Goal: Task Accomplishment & Management: Complete application form

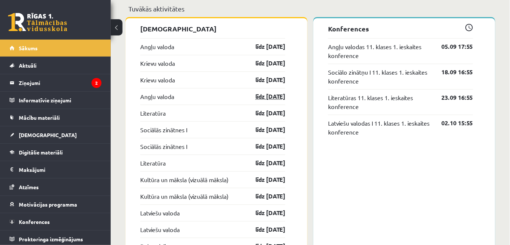
scroll to position [604, 0]
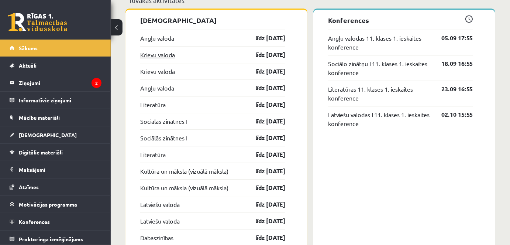
click at [167, 53] on link "Krievu valoda" at bounding box center [157, 54] width 35 height 9
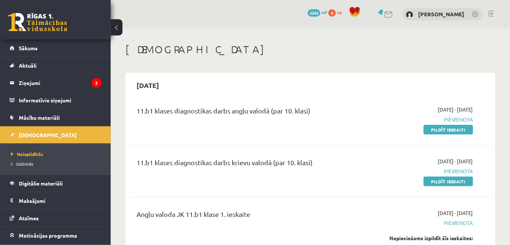
scroll to position [67, 0]
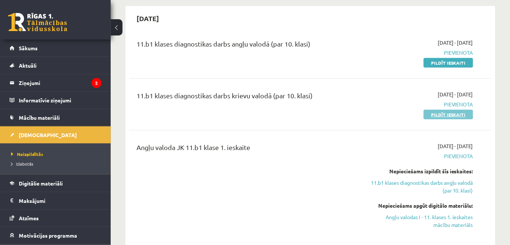
click at [446, 113] on link "Pildīt ieskaiti" at bounding box center [448, 115] width 49 height 10
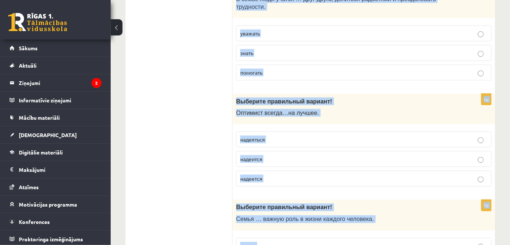
scroll to position [2409, 0]
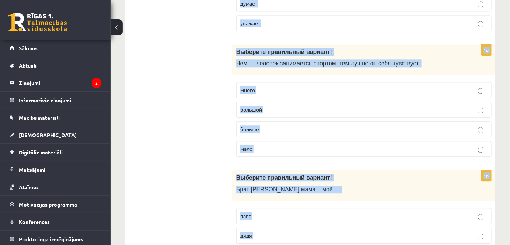
drag, startPoint x: 237, startPoint y: 145, endPoint x: 313, endPoint y: 227, distance: 111.6
copy form "Выберите правильный вариант! … есть два брата. У меня Мне Меня 1p Выберите прав…"
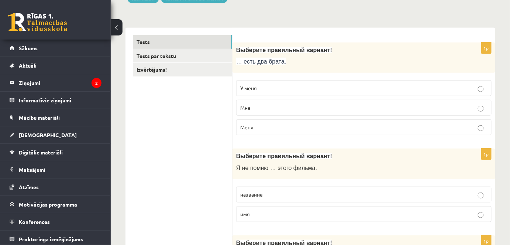
scroll to position [67, 0]
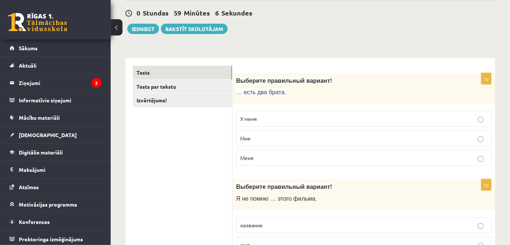
click at [246, 118] on span "У меня" at bounding box center [248, 118] width 17 height 7
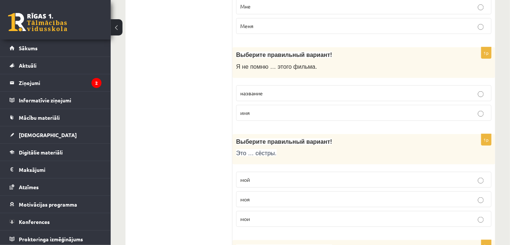
scroll to position [201, 0]
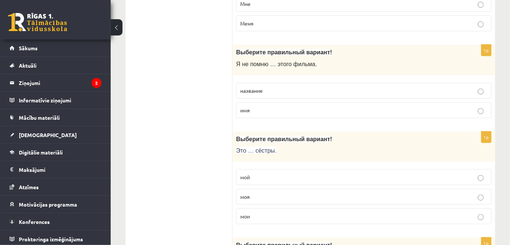
click at [266, 88] on p "название" at bounding box center [363, 91] width 247 height 8
click at [251, 212] on p "мои" at bounding box center [363, 216] width 247 height 8
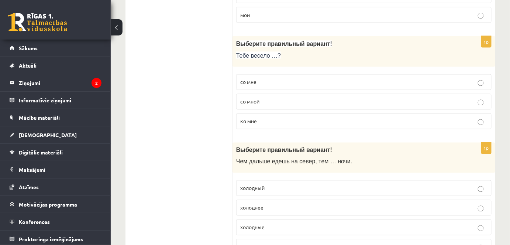
scroll to position [336, 0]
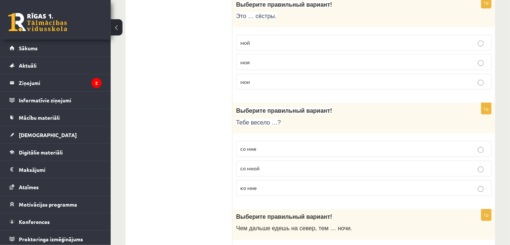
click at [259, 169] on p "со мной" at bounding box center [363, 169] width 247 height 8
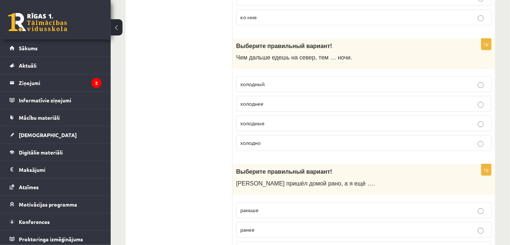
scroll to position [537, 0]
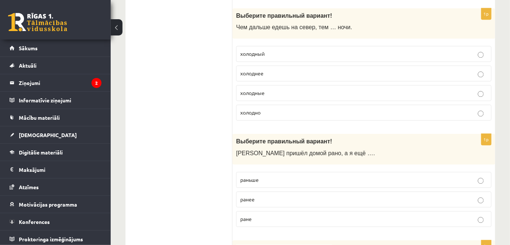
click at [262, 70] on span "холоднее" at bounding box center [251, 73] width 23 height 7
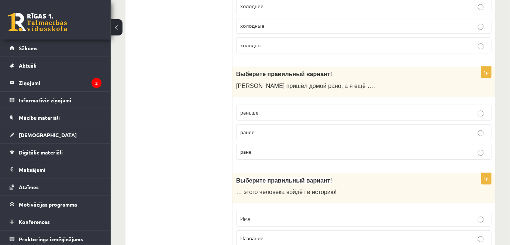
scroll to position [671, 0]
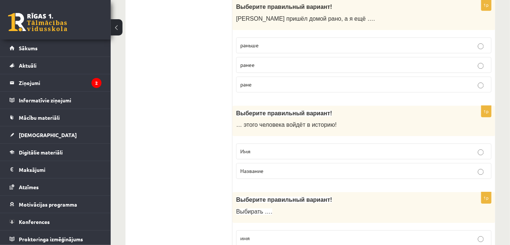
click at [252, 42] on span "раньше" at bounding box center [249, 45] width 18 height 7
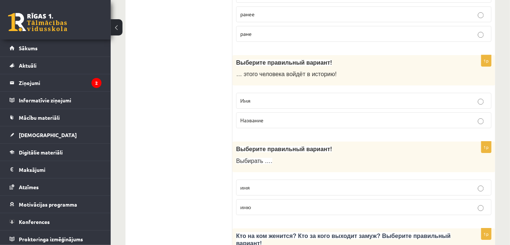
scroll to position [738, 0]
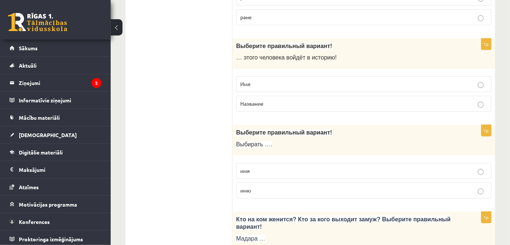
click at [256, 81] on p "Имя" at bounding box center [363, 84] width 247 height 8
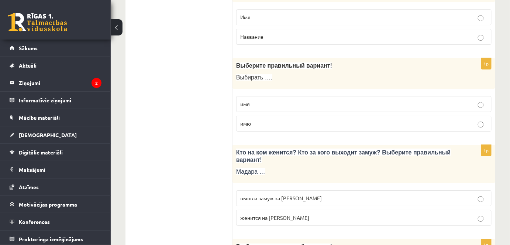
click at [256, 100] on p "имя" at bounding box center [363, 104] width 247 height 8
click at [277, 195] on span "вышла замуж за Марка" at bounding box center [281, 198] width 82 height 7
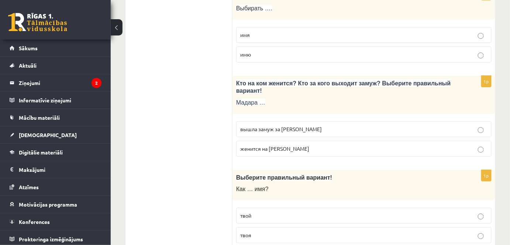
scroll to position [1007, 0]
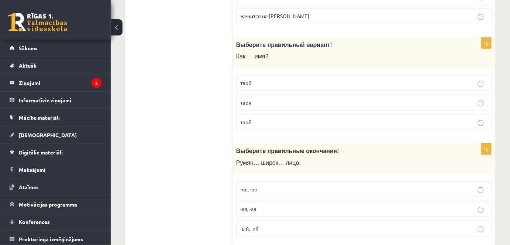
click at [255, 118] on p "твоё" at bounding box center [363, 122] width 247 height 8
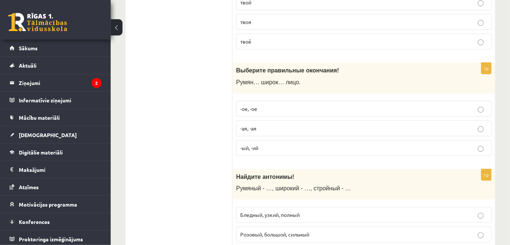
scroll to position [1140, 0]
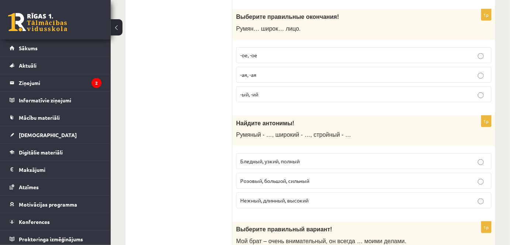
click at [255, 52] on span "-ое, -ое" at bounding box center [248, 55] width 17 height 7
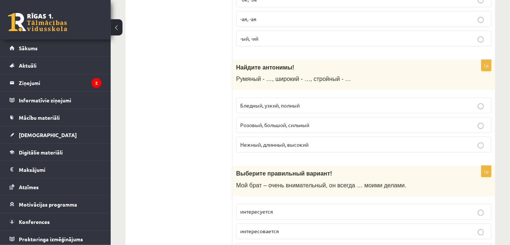
scroll to position [1208, 0]
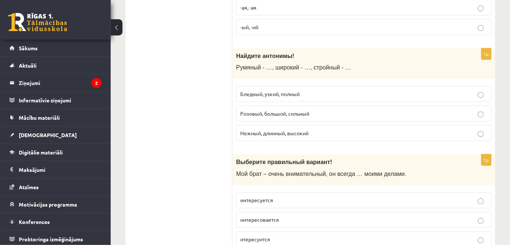
click at [272, 90] on span "Бледный, узкий, полный" at bounding box center [269, 93] width 59 height 7
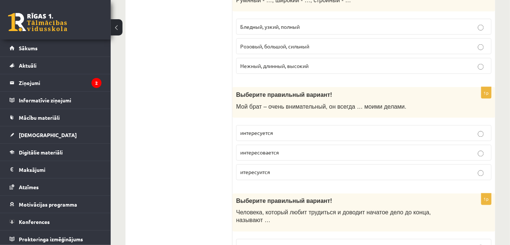
scroll to position [1342, 0]
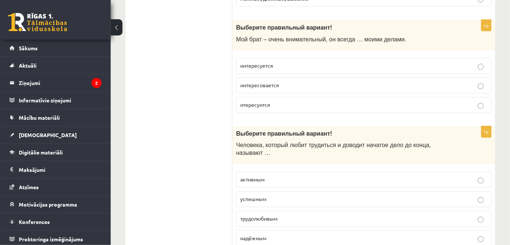
click at [263, 62] on span "интересуется" at bounding box center [256, 65] width 33 height 7
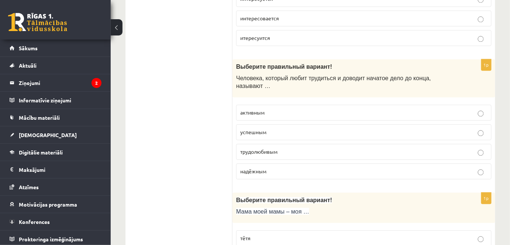
click at [246, 148] on span "трудолюбивым" at bounding box center [258, 151] width 37 height 7
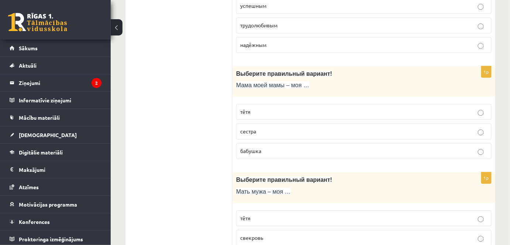
scroll to position [1543, 0]
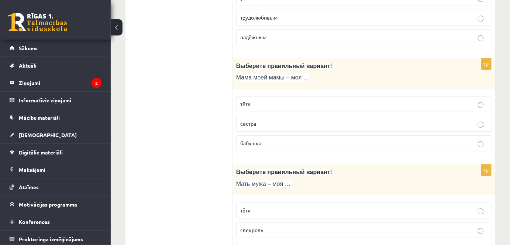
click at [247, 140] on span "бабушка" at bounding box center [250, 143] width 21 height 7
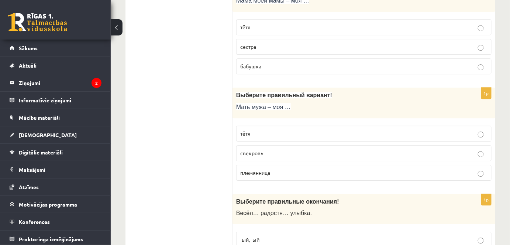
scroll to position [1610, 0]
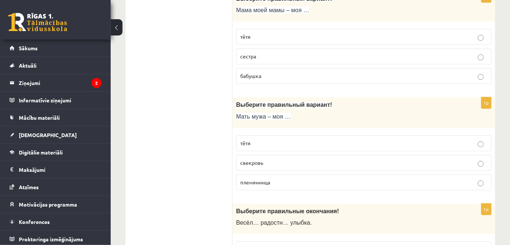
click at [258, 159] on span "свекровь" at bounding box center [251, 162] width 23 height 7
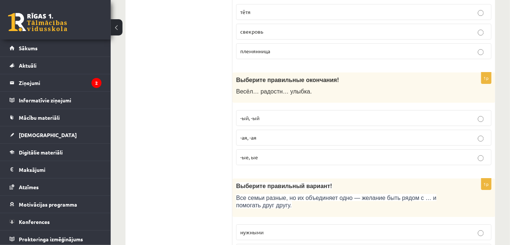
scroll to position [1745, 0]
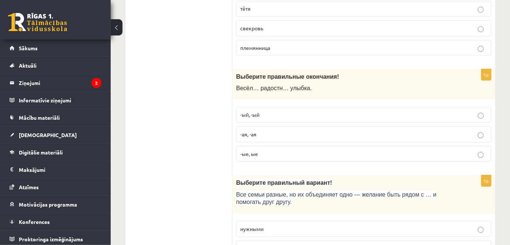
click at [252, 131] on span "-ая, -ая" at bounding box center [248, 134] width 16 height 7
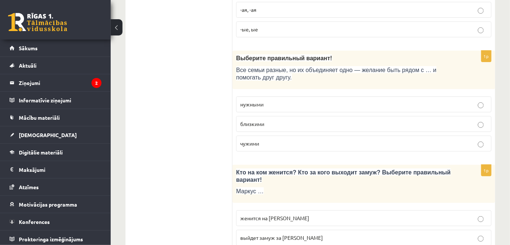
scroll to position [1879, 0]
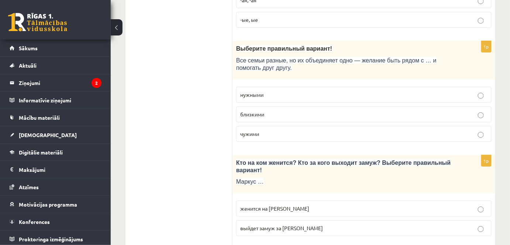
click at [260, 111] on span "близкими" at bounding box center [252, 114] width 24 height 7
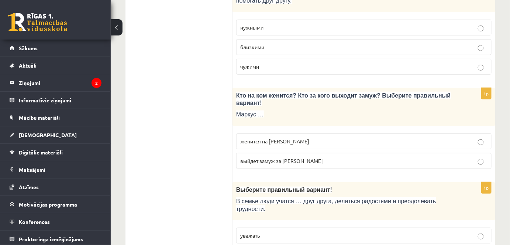
scroll to position [2013, 0]
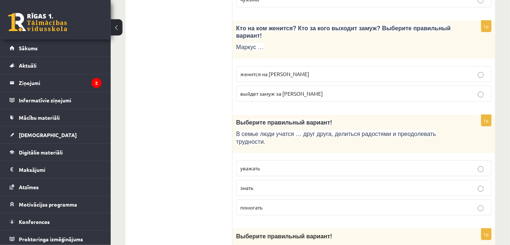
click at [265, 70] on span "женится на Агнии" at bounding box center [274, 73] width 69 height 7
click at [253, 165] on span "уважать" at bounding box center [250, 168] width 20 height 7
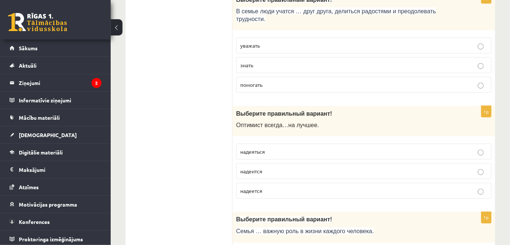
scroll to position [2147, 0]
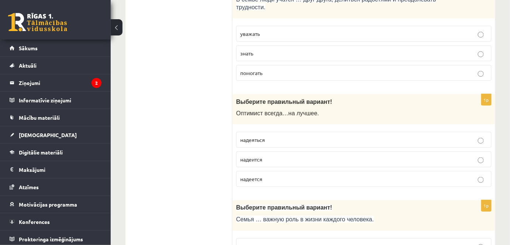
click at [256, 175] on span "надеется" at bounding box center [251, 178] width 22 height 7
click at [251, 242] on span "играет" at bounding box center [248, 245] width 16 height 7
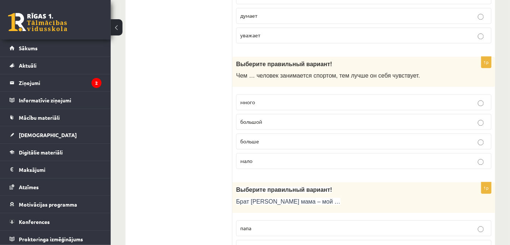
scroll to position [2409, 0]
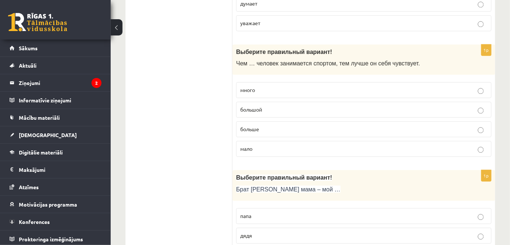
click at [248, 232] on span "дядя" at bounding box center [246, 235] width 12 height 7
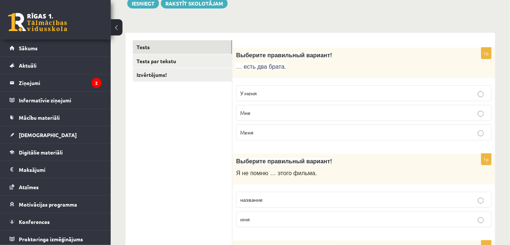
scroll to position [0, 0]
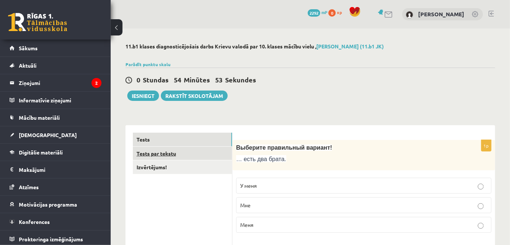
click at [152, 156] on link "Tests par tekstu" at bounding box center [182, 154] width 99 height 14
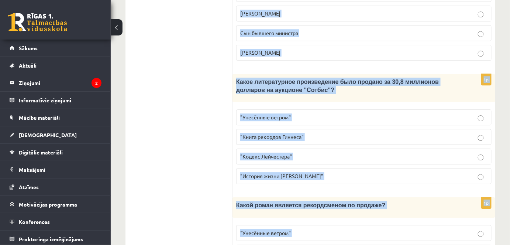
scroll to position [811, 0]
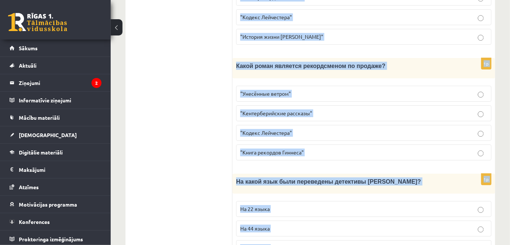
drag, startPoint x: 243, startPoint y: 136, endPoint x: 472, endPoint y: 260, distance: 260.8
copy form "Прочитайте текст «Интересные факты о книгах», выберите правильный вариант! Инте…"
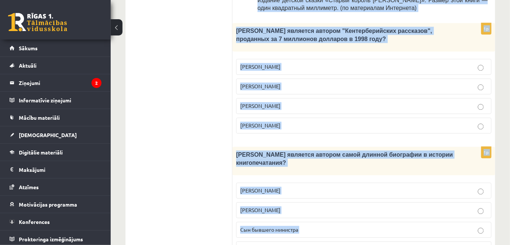
click at [187, 103] on ul "Tests Tests par tekstu Izvērtējums!" at bounding box center [183, 137] width 100 height 960
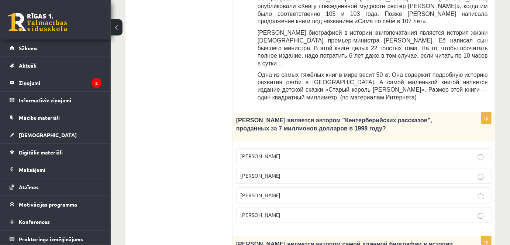
scroll to position [408, 0]
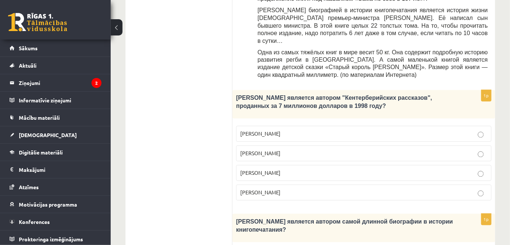
click at [262, 169] on span "Джефри Чосер" at bounding box center [260, 172] width 40 height 7
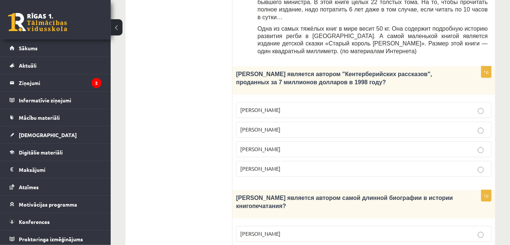
scroll to position [475, 0]
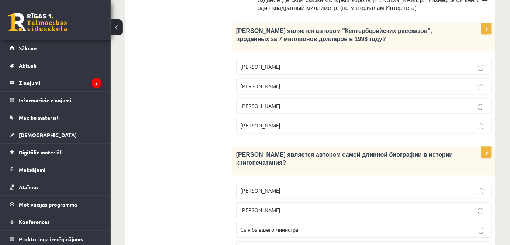
click at [257, 226] on span "Сын бывшего министра" at bounding box center [269, 229] width 58 height 7
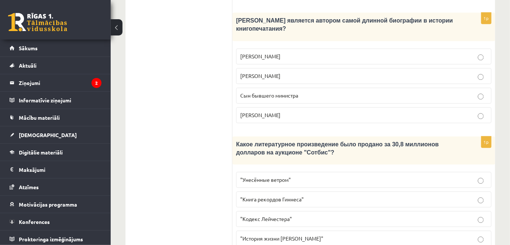
scroll to position [677, 0]
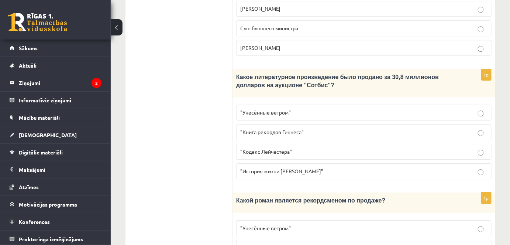
click at [264, 148] on span ""Кодекс Лейчестера"" at bounding box center [266, 151] width 52 height 7
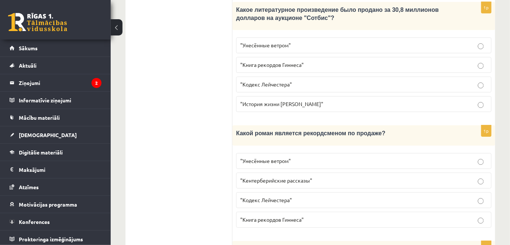
scroll to position [811, 0]
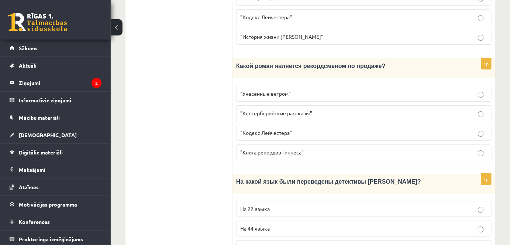
click at [259, 90] on span ""Унесённые ветром"" at bounding box center [265, 93] width 51 height 7
click at [262, 225] on span "На 44 языка" at bounding box center [255, 228] width 30 height 7
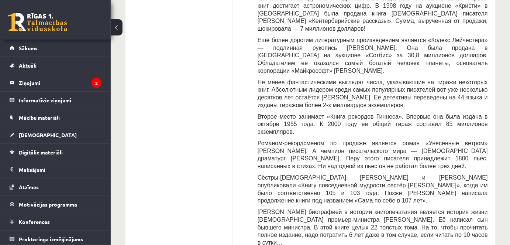
scroll to position [0, 0]
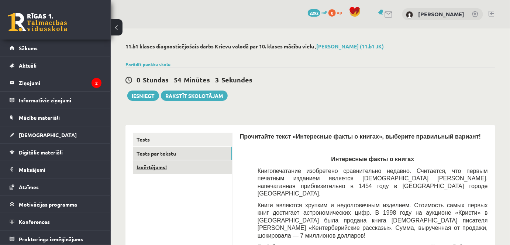
click at [159, 167] on link "Izvērtējums!" at bounding box center [182, 167] width 99 height 14
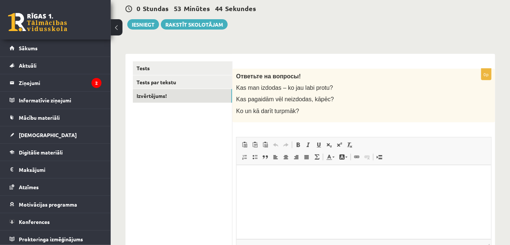
scroll to position [138, 0]
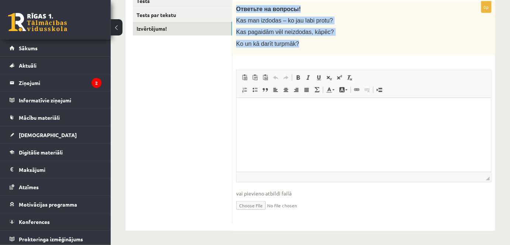
drag, startPoint x: 238, startPoint y: 6, endPoint x: 311, endPoint y: 44, distance: 82.4
click at [311, 44] on div "Ответьте на вопросы! Kas man izdodas – ko jau labi protu? Kas pagaidām vēl neiz…" at bounding box center [364, 28] width 263 height 54
copy div "Ответьте на вопросы! Kas man izdodas – ko jau labi protu? Kas pagaidām vēl neiz…"
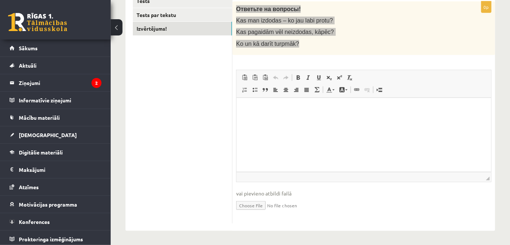
click at [257, 104] on html at bounding box center [363, 108] width 255 height 23
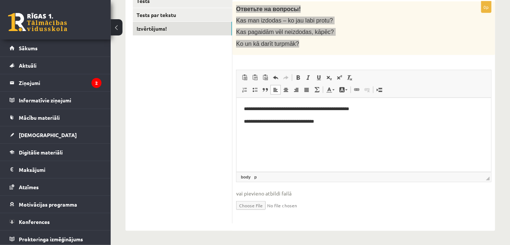
click at [265, 121] on p "**********" at bounding box center [364, 121] width 240 height 8
click at [266, 121] on p "**********" at bounding box center [364, 121] width 240 height 8
click at [353, 127] on html "**********" at bounding box center [363, 114] width 255 height 35
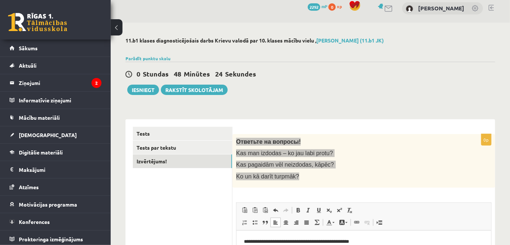
scroll to position [0, 0]
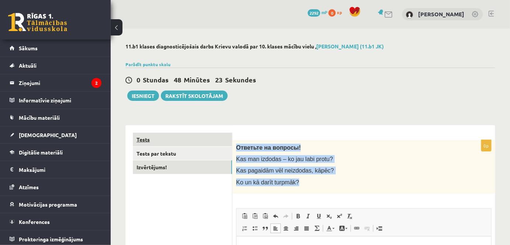
click at [145, 137] on link "Tests" at bounding box center [182, 140] width 99 height 14
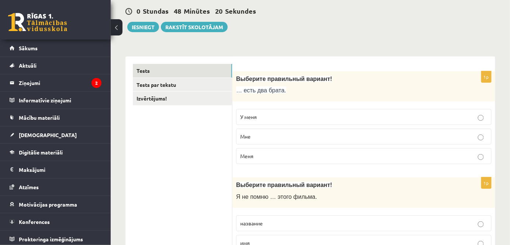
scroll to position [67, 0]
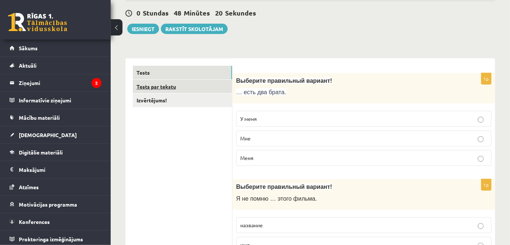
click at [171, 88] on link "Tests par tekstu" at bounding box center [182, 87] width 99 height 14
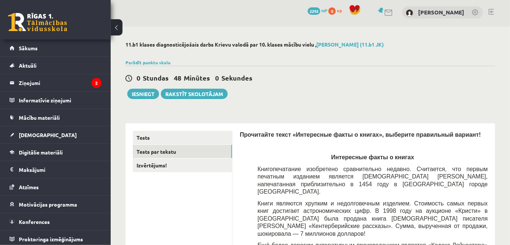
scroll to position [0, 0]
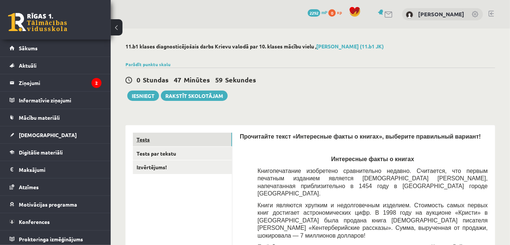
click at [158, 145] on link "Tests" at bounding box center [182, 140] width 99 height 14
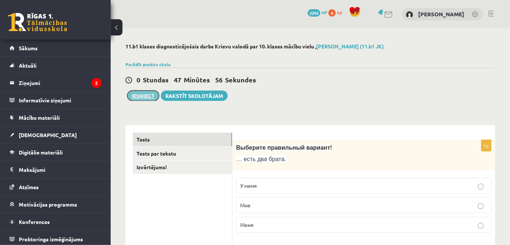
click at [141, 99] on button "Iesniegt" at bounding box center [143, 95] width 32 height 10
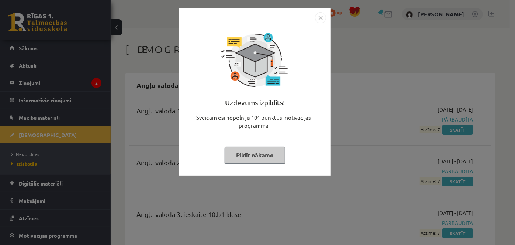
click at [320, 19] on img "Close" at bounding box center [320, 17] width 11 height 11
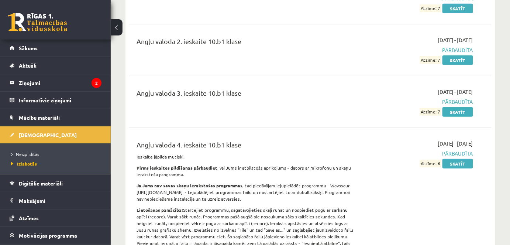
scroll to position [134, 0]
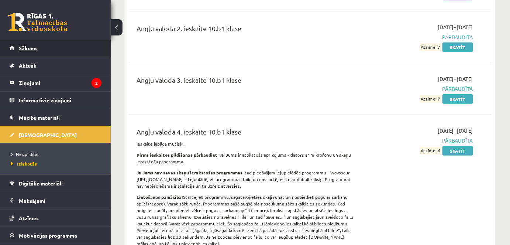
click at [21, 50] on span "Sākums" at bounding box center [28, 48] width 19 height 7
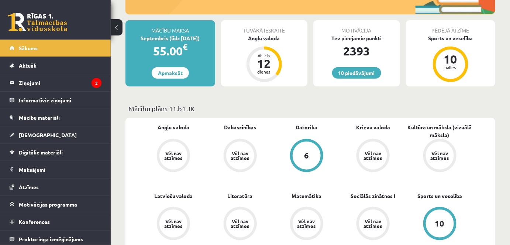
scroll to position [134, 0]
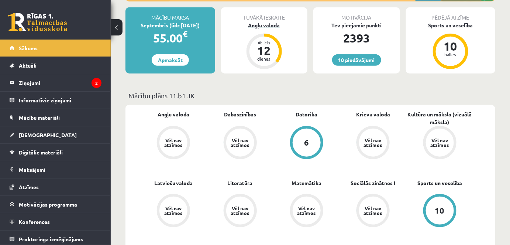
click at [265, 22] on div "Angļu valoda" at bounding box center [264, 25] width 87 height 8
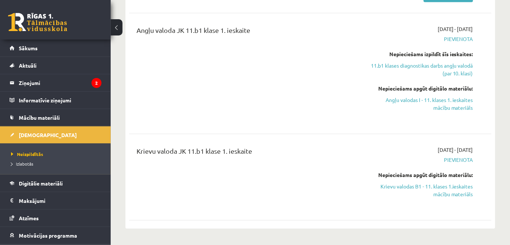
scroll to position [201, 0]
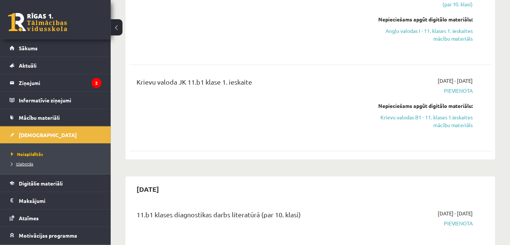
click at [25, 163] on span "Izlabotās" at bounding box center [22, 164] width 22 height 6
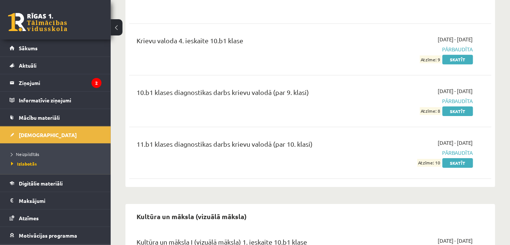
scroll to position [1678, 0]
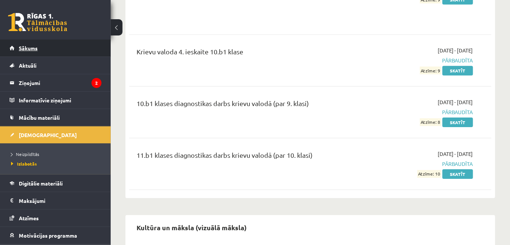
click at [36, 47] on span "Sākums" at bounding box center [28, 48] width 19 height 7
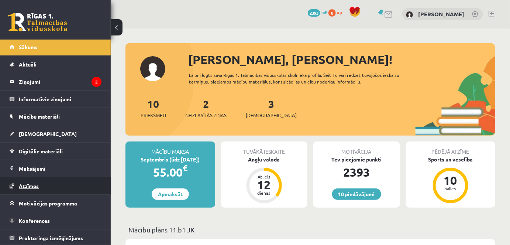
scroll to position [67, 0]
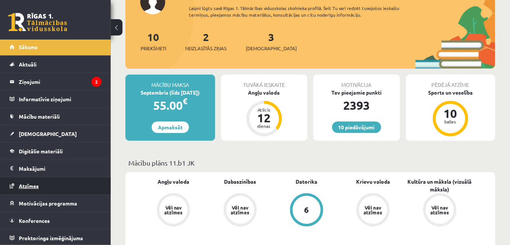
click at [34, 182] on span "Atzīmes" at bounding box center [29, 185] width 20 height 7
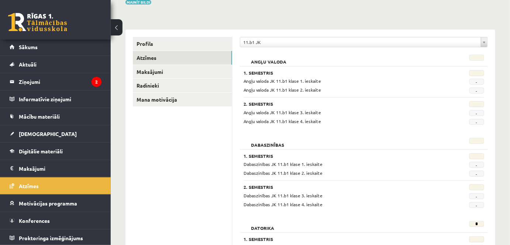
scroll to position [268, 0]
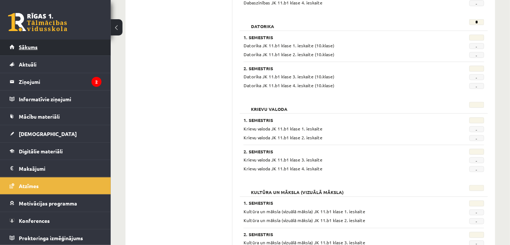
click at [31, 45] on span "Sākums" at bounding box center [28, 47] width 19 height 7
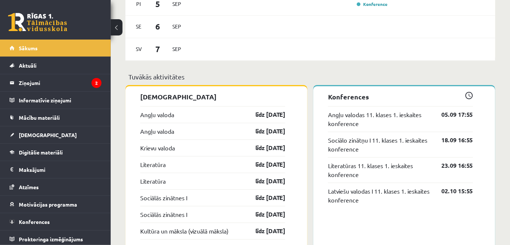
scroll to position [537, 0]
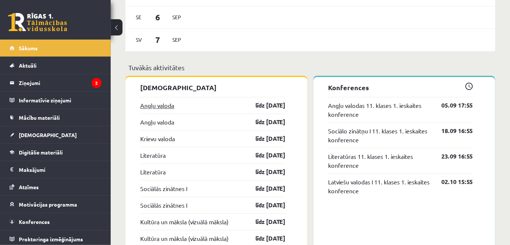
click at [162, 103] on link "Angļu valoda" at bounding box center [157, 105] width 34 height 9
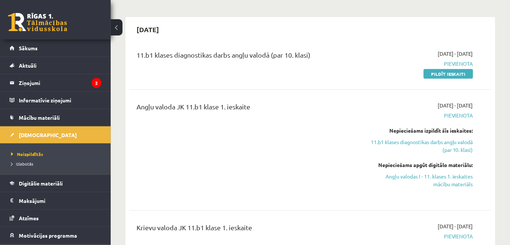
scroll to position [67, 0]
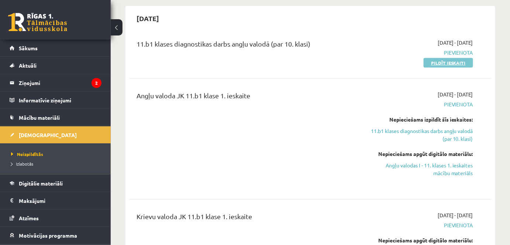
click at [441, 61] on link "Pildīt ieskaiti" at bounding box center [448, 63] width 49 height 10
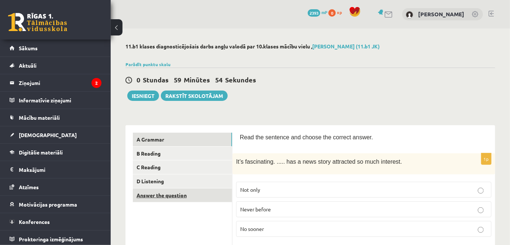
click at [164, 195] on link "Answer the question" at bounding box center [182, 195] width 99 height 14
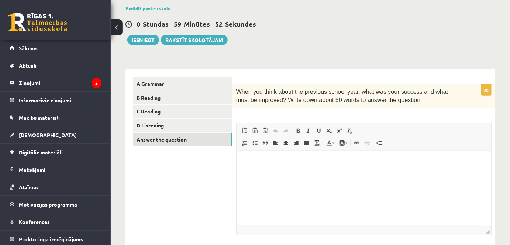
scroll to position [67, 0]
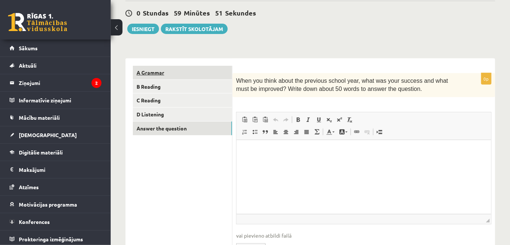
click at [162, 70] on link "A Grammar" at bounding box center [182, 73] width 99 height 14
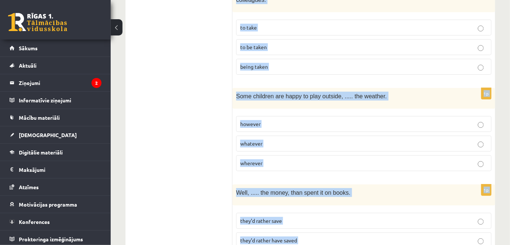
scroll to position [1900, 0]
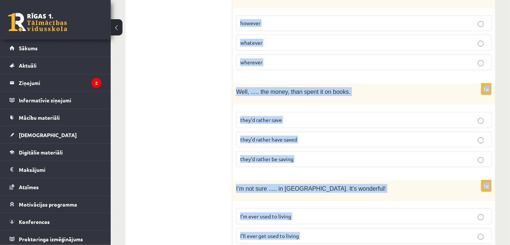
drag, startPoint x: 238, startPoint y: 69, endPoint x: 417, endPoint y: 260, distance: 261.6
copy form "Read the sentence and choose the correct answer. 1p It’s fascinating. ..... has…"
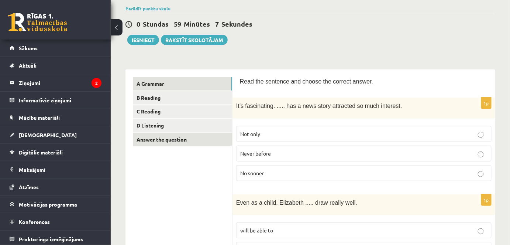
scroll to position [67, 0]
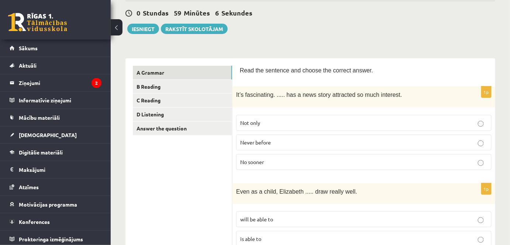
click at [257, 144] on p "Never before" at bounding box center [363, 142] width 247 height 8
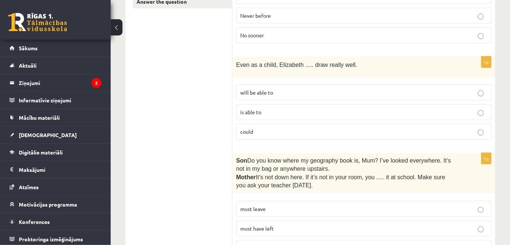
scroll to position [201, 0]
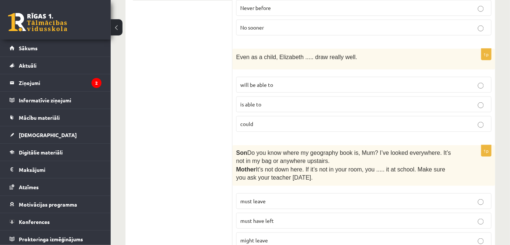
click at [256, 120] on p "could" at bounding box center [363, 124] width 247 height 8
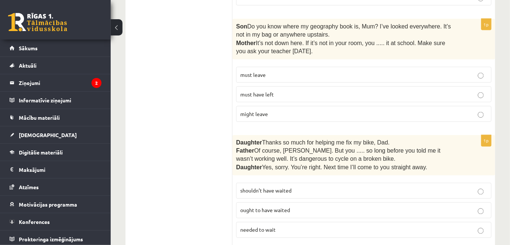
scroll to position [336, 0]
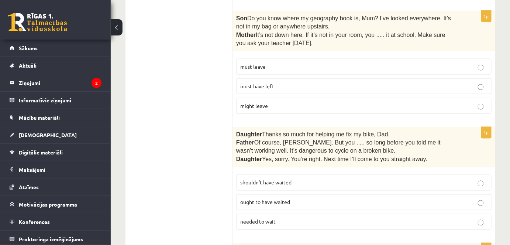
click at [249, 85] on span "must have left" at bounding box center [257, 86] width 34 height 7
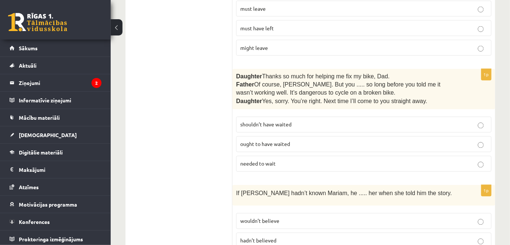
scroll to position [402, 0]
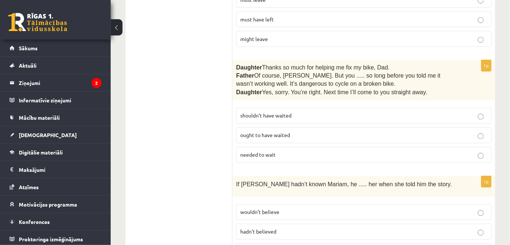
click at [246, 112] on span "shouldn’t have waited" at bounding box center [265, 115] width 51 height 7
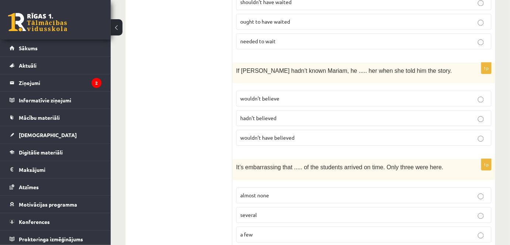
scroll to position [537, 0]
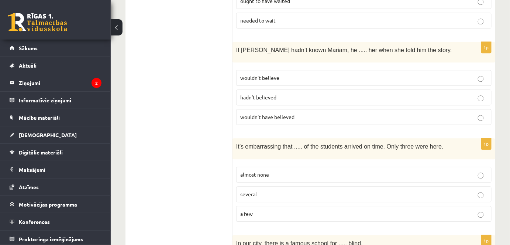
click at [255, 113] on span "wouldn’t have believed" at bounding box center [267, 116] width 54 height 7
click at [262, 171] on p "almost none" at bounding box center [363, 175] width 247 height 8
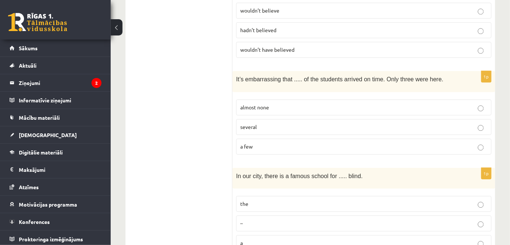
scroll to position [671, 0]
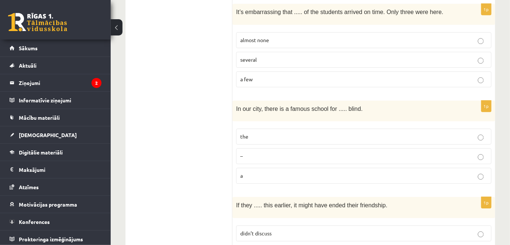
click at [248, 128] on label "the" at bounding box center [363, 136] width 255 height 16
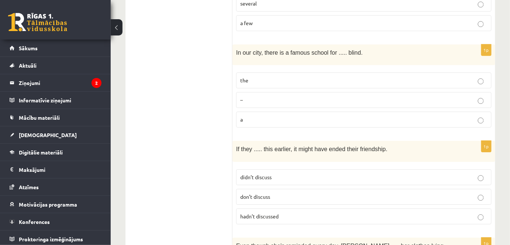
scroll to position [738, 0]
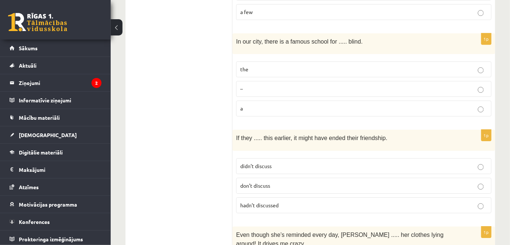
click at [254, 201] on p "hadn’t discussed" at bounding box center [363, 205] width 247 height 8
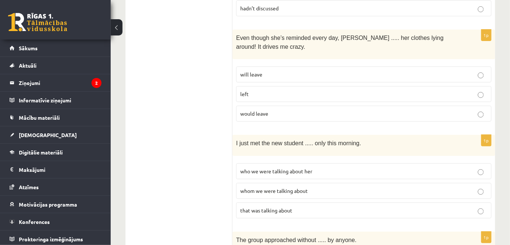
scroll to position [939, 0]
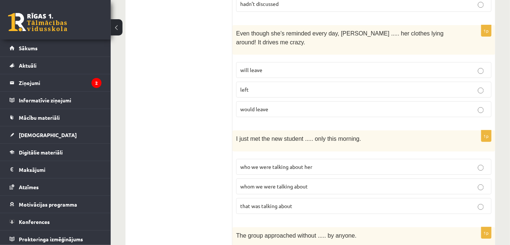
click at [252, 66] on span "will leave" at bounding box center [251, 69] width 22 height 7
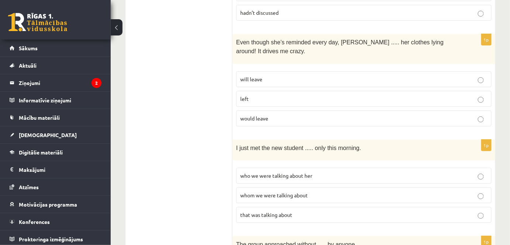
click span "whom we were talking about"
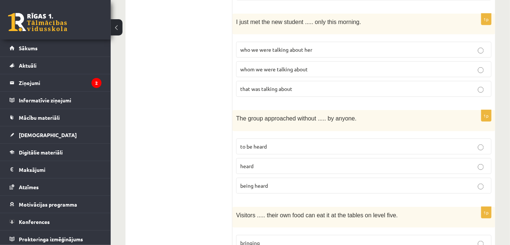
scroll to position [1074, 0]
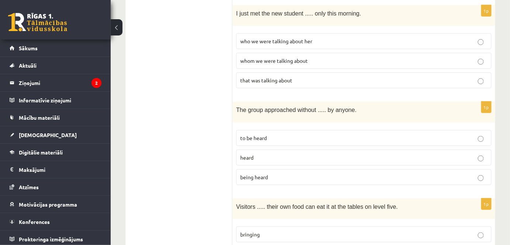
click label "being heard"
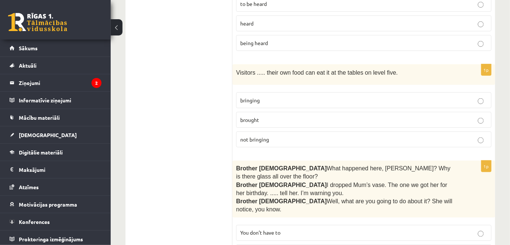
scroll to position [1208, 0]
click span "bringing"
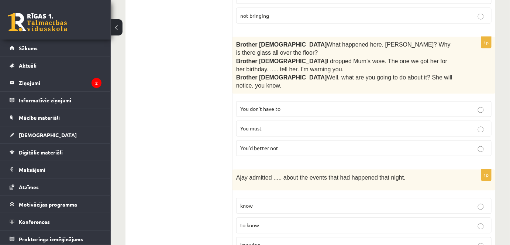
scroll to position [1342, 0]
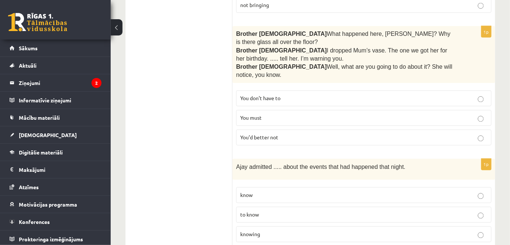
click span "You’d better not"
click span "knowing"
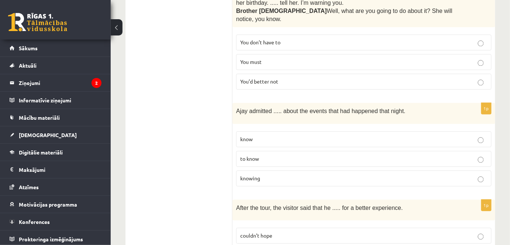
scroll to position [1409, 0]
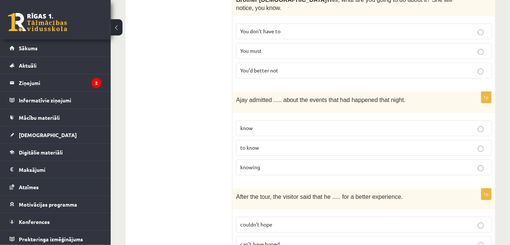
click span "couldn’t have hoped"
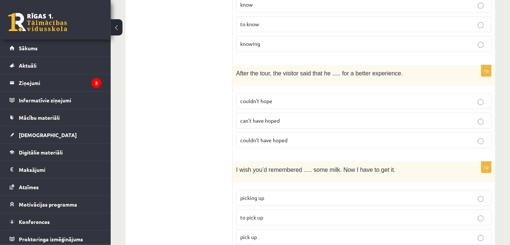
scroll to position [1543, 0]
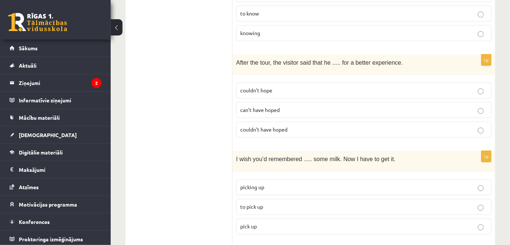
click span "to pick up"
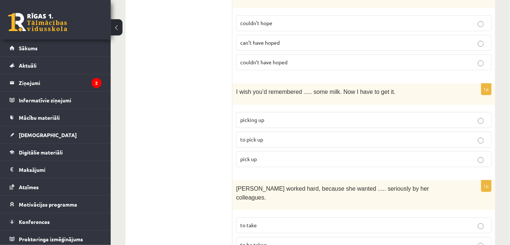
scroll to position [1678, 0]
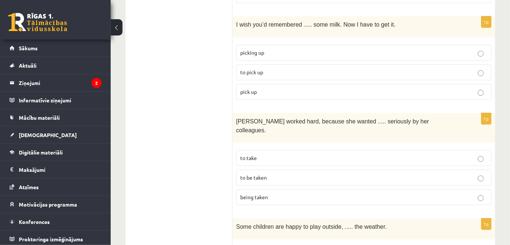
click span "to be taken"
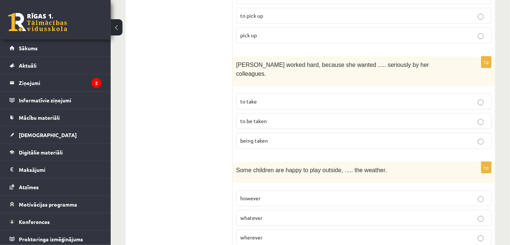
scroll to position [1745, 0]
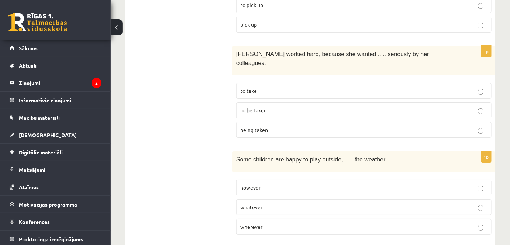
click span "whatever"
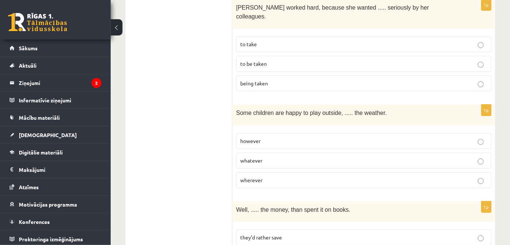
scroll to position [1812, 0]
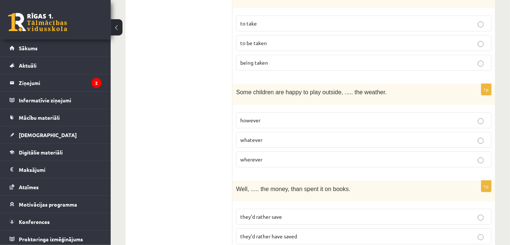
click span "they’d rather have saved"
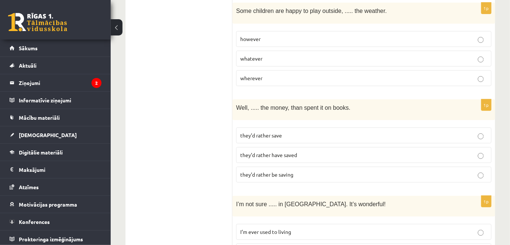
scroll to position [1900, 0]
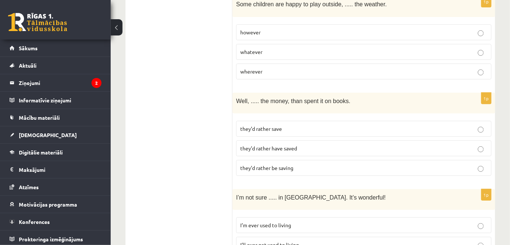
click span "I’ll ever get used to living"
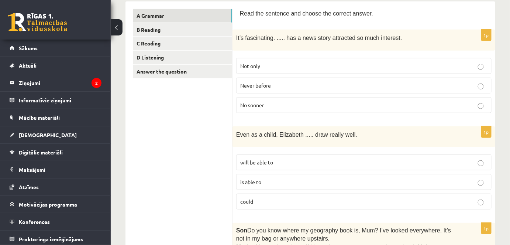
scroll to position [21, 0]
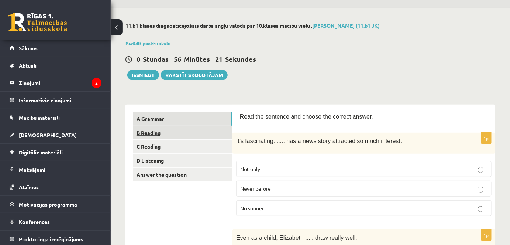
click link "B Reading"
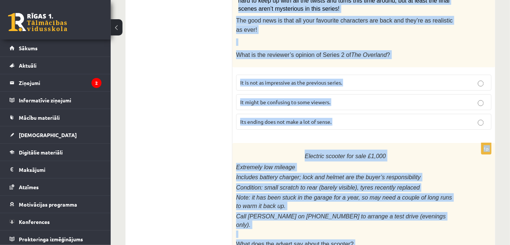
scroll to position [929, 0]
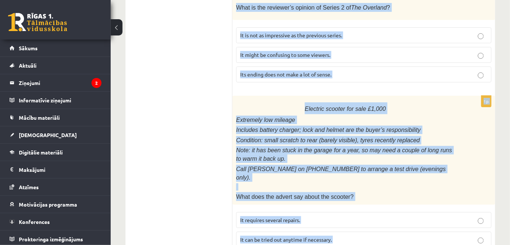
drag, startPoint x: 240, startPoint y: 114, endPoint x: 416, endPoint y: 258, distance: 227.2
click html "0 Dāvanas 2393 mP 0 xp Kristiāns Dambītis Sākums Aktuāli Kā mācīties eSKOLĀ Kon…"
copy form "Read the text and choose the correct answer. 1p Library notice The library will…"
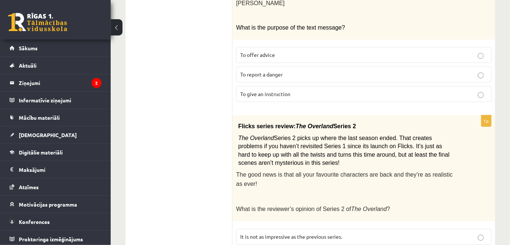
click ul "A Grammar B Reading C Reading D Listening Answer the question"
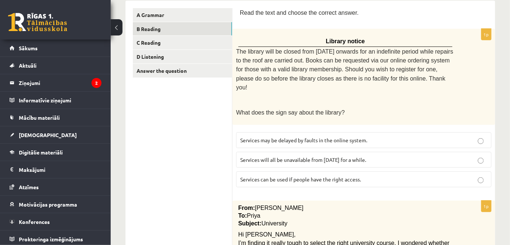
scroll to position [124, 0]
click span "Services can be used if people have the right access."
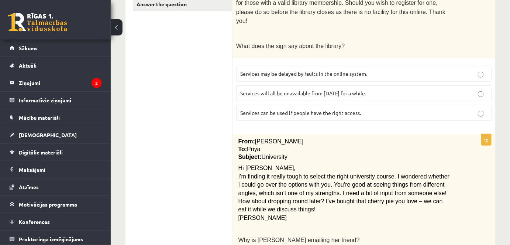
scroll to position [258, 0]
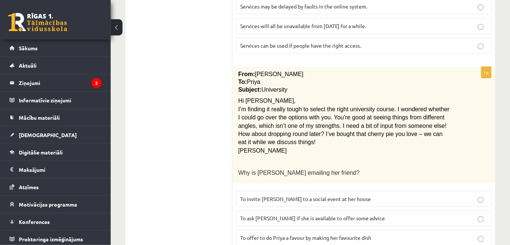
click span "To ask Priya if she is available to offer some advice"
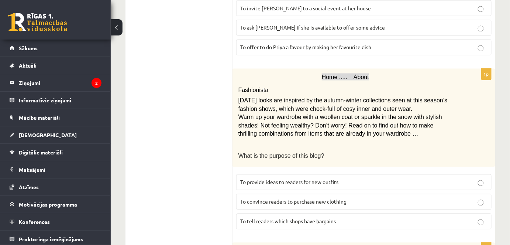
scroll to position [460, 0]
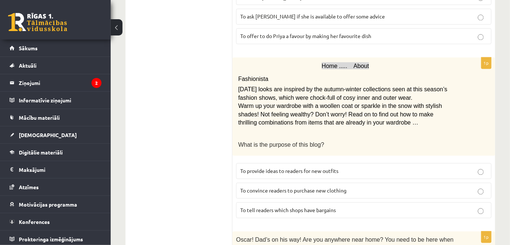
click span "To provide ideas to readers for new outfits"
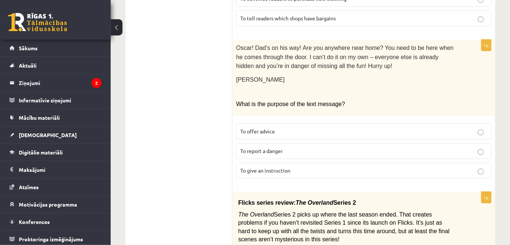
scroll to position [661, 0]
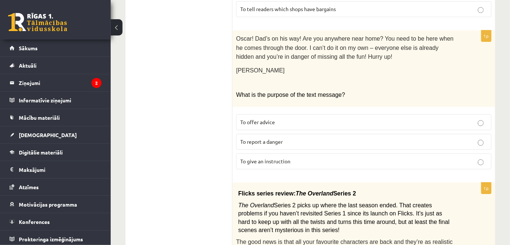
click span "To give an instruction"
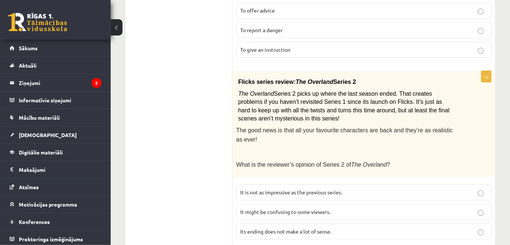
scroll to position [795, 0]
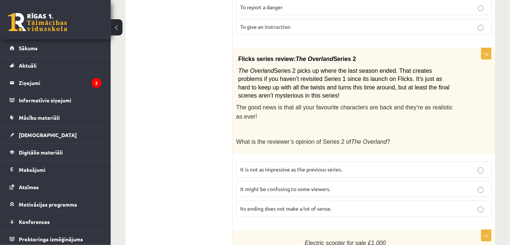
click span "It might be confusing to some viewers."
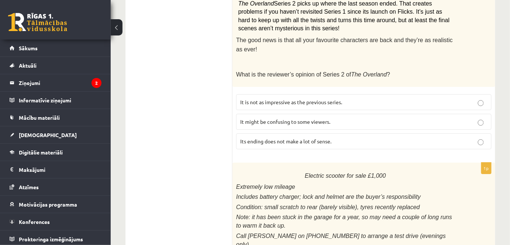
scroll to position [929, 0]
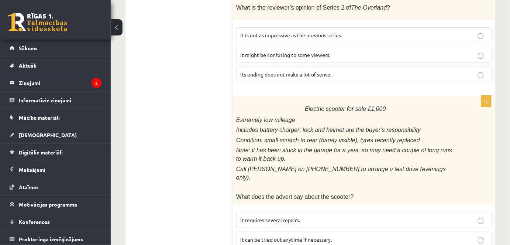
click span "It has been out of use lately."
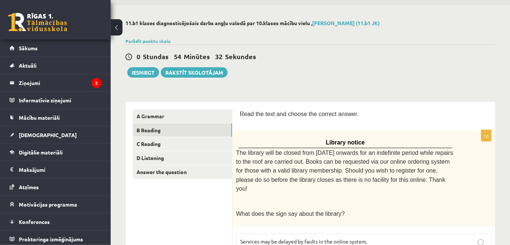
scroll to position [0, 0]
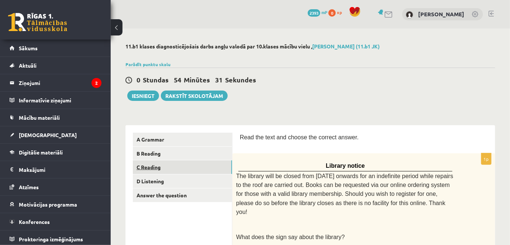
click link "C Reading"
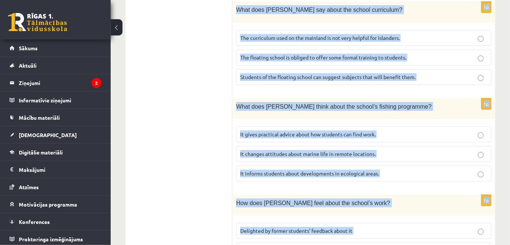
scroll to position [806, 0]
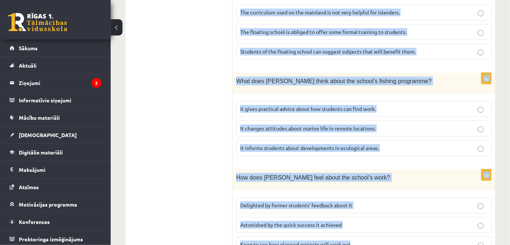
drag, startPoint x: 252, startPoint y: 141, endPoint x: 374, endPoint y: 187, distance: 130.2
click html "0 Dāvanas 2393 mP 0 xp Kristiāns Dambītis Sākums Aktuāli Kā mācīties eSKOLĀ Kon…"
copy form "Read the article about an unusual school and choose the correct answer for each…"
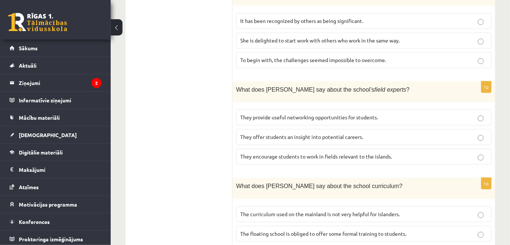
click ul "A Grammar B Reading C Reading D Listening Answer the question"
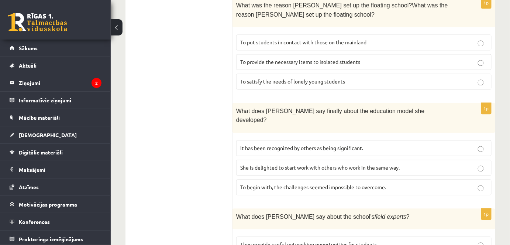
scroll to position [336, 0]
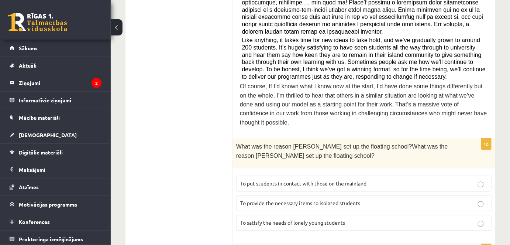
click span "To provide the necessary items to isolated students"
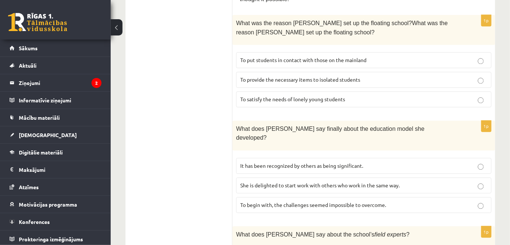
scroll to position [470, 0]
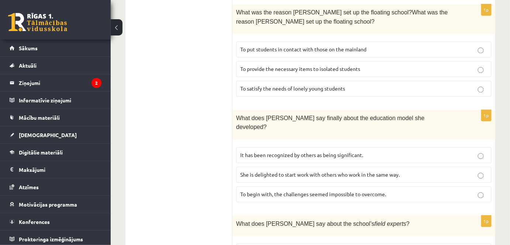
click span "It has been recognized by others as being significant."
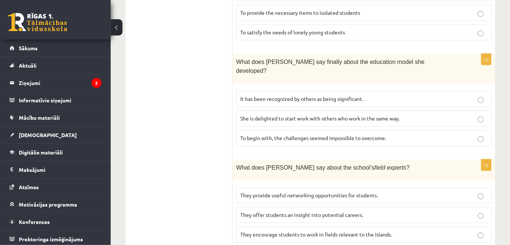
scroll to position [537, 0]
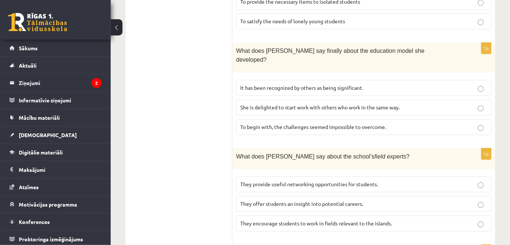
click span "They offer students an insight into potential careers."
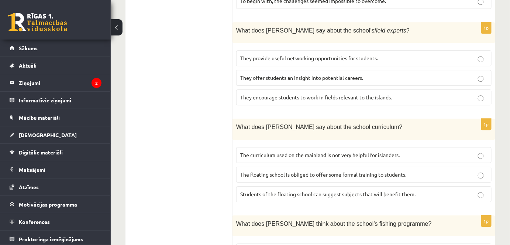
scroll to position [671, 0]
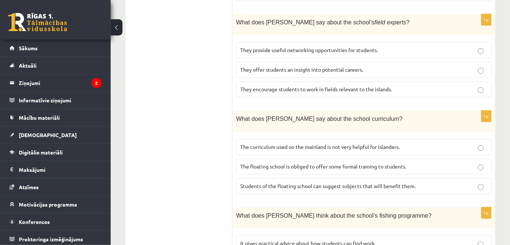
click span "The curriculum used on the mainland is not very helpful for islanders."
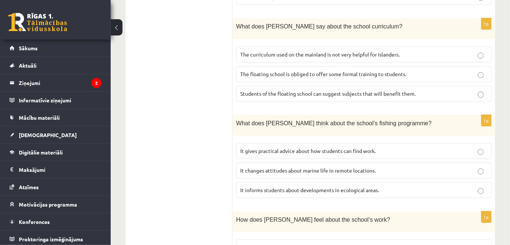
scroll to position [806, 0]
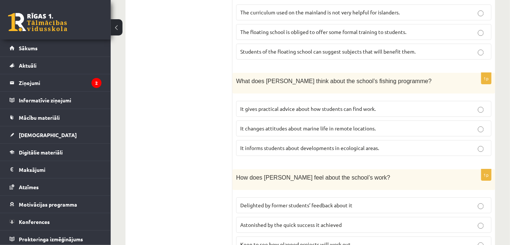
click span "It informs students about developments in ecological areas."
click span "Delighted by former students’ feedback about it"
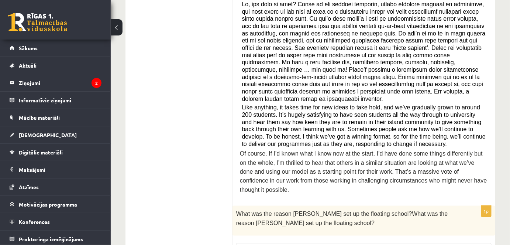
scroll to position [0, 0]
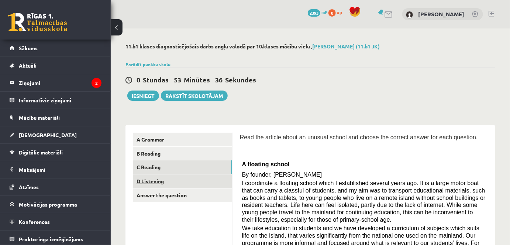
click link "D Listening"
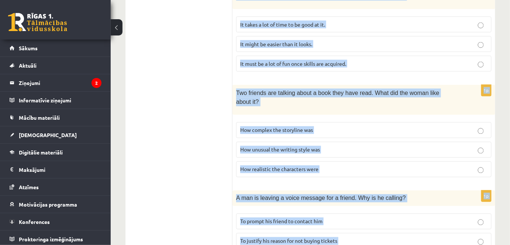
scroll to position [523, 0]
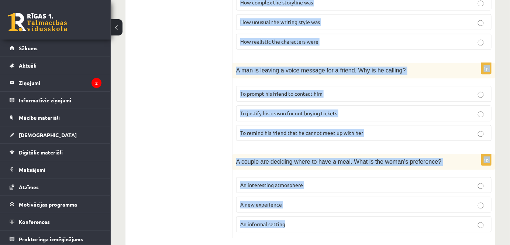
drag, startPoint x: 241, startPoint y: 1, endPoint x: 441, endPoint y: 251, distance: 320.4
click html "0 Dāvanas 2393 mP 0 xp Kristiāns Dambītis Sākums Aktuāli Kā mācīties eSKOLĀ Kon…"
copy form "Listen to the conversation and answer the question. 1p Two friends are discussi…"
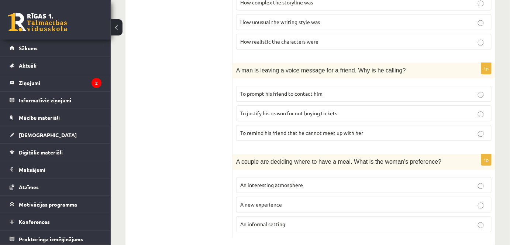
click ul "A Grammar B Reading C Reading D Listening Answer the question"
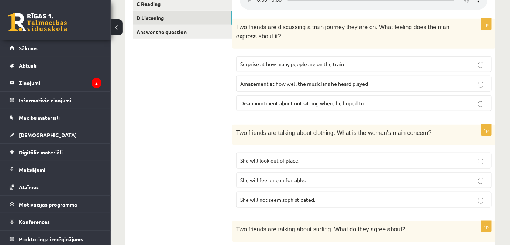
scroll to position [121, 0]
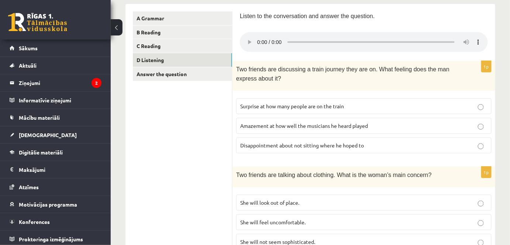
click span "Disappointment about not sitting where he hoped to"
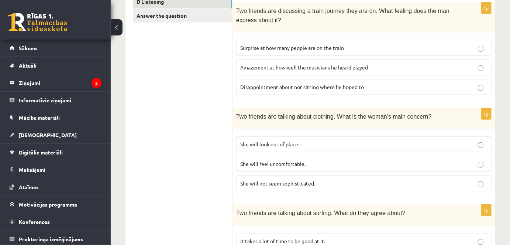
scroll to position [188, 0]
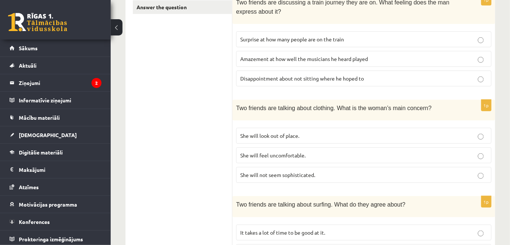
click span "She will feel uncomfortable."
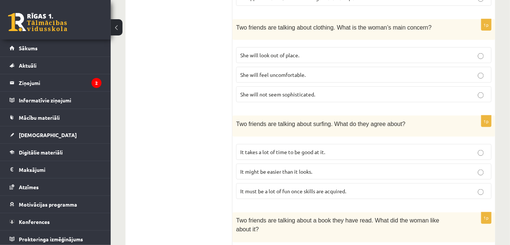
scroll to position [322, 0]
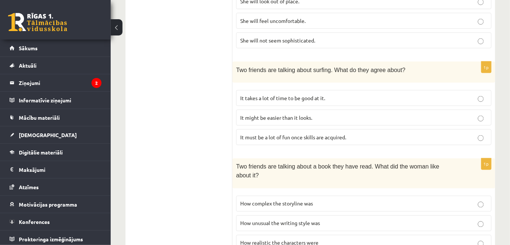
click span "It takes a lot of time to be good at it."
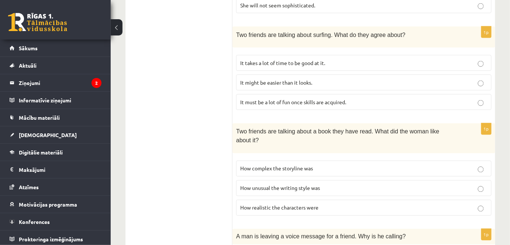
scroll to position [389, 0]
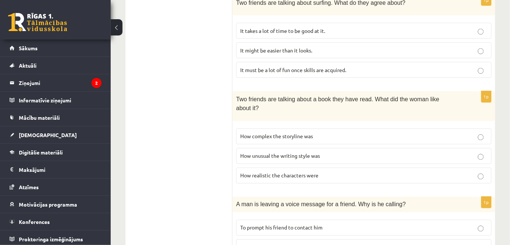
click span "How realistic the characters were"
click span "To prompt his friend to contact him"
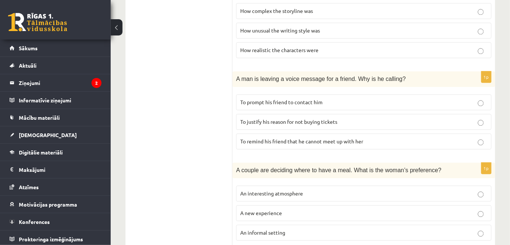
scroll to position [523, 0]
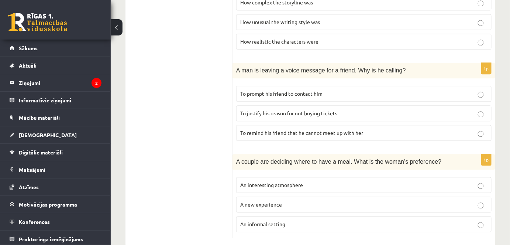
click p "An interesting atmosphere"
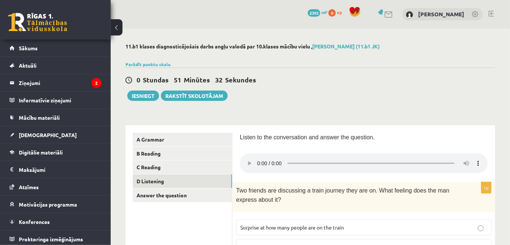
scroll to position [67, 0]
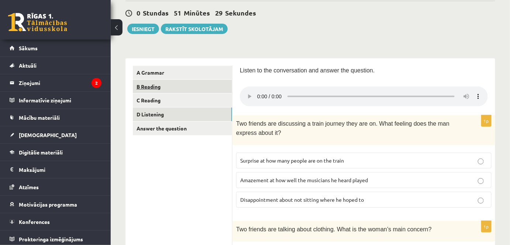
click link "B Reading"
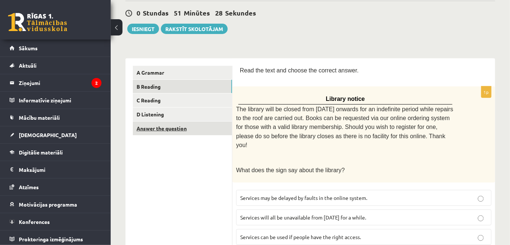
click link "Answer the question"
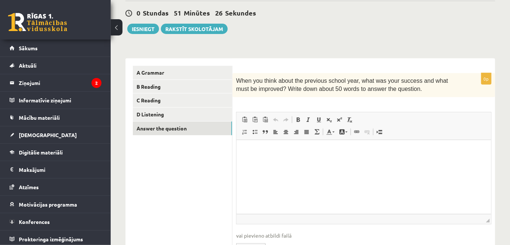
scroll to position [0, 0]
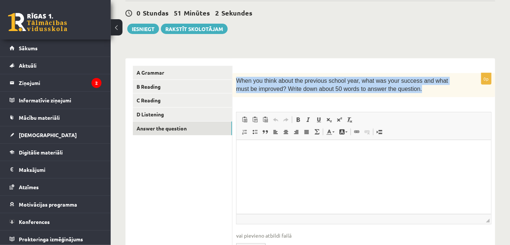
drag, startPoint x: 236, startPoint y: 78, endPoint x: 445, endPoint y: 94, distance: 209.8
click div "When you think about the previous school year, what was your success and what m…"
copy span "When you think about the previous school year, what was your success and what m…"
click button "Iesniegt"
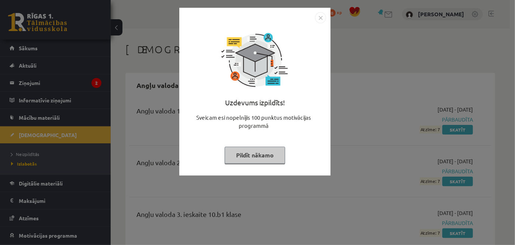
click at [260, 159] on button "Pildīt nākamo" at bounding box center [255, 155] width 61 height 17
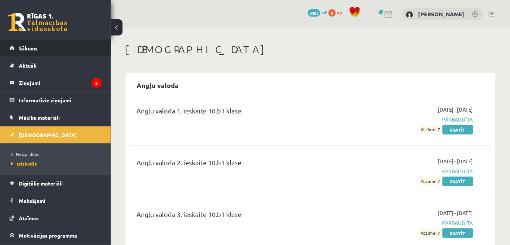
click at [26, 44] on link "Sākums" at bounding box center [56, 47] width 92 height 17
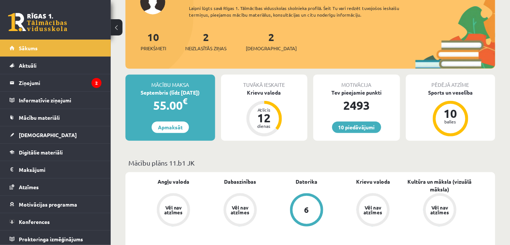
scroll to position [201, 0]
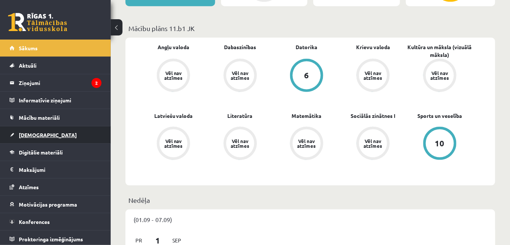
click at [29, 134] on span "[DEMOGRAPHIC_DATA]" at bounding box center [48, 134] width 58 height 7
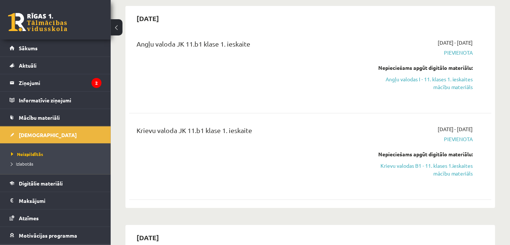
scroll to position [134, 0]
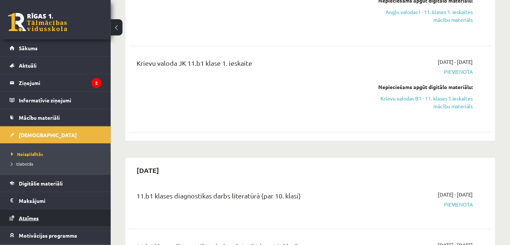
click at [21, 217] on span "Atzīmes" at bounding box center [29, 217] width 20 height 7
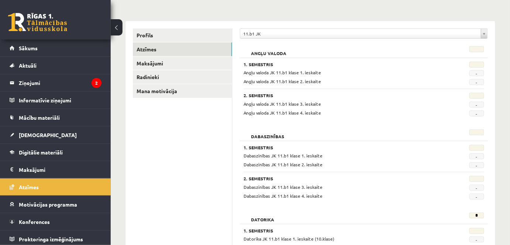
scroll to position [67, 0]
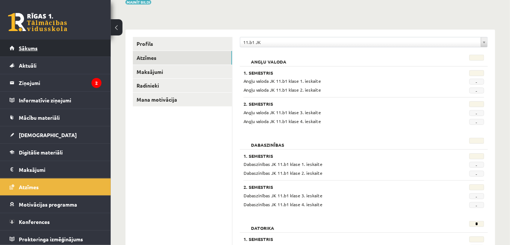
click at [43, 47] on link "Sākums" at bounding box center [56, 47] width 92 height 17
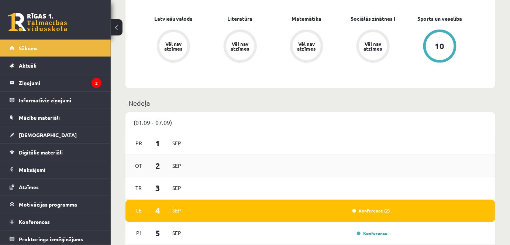
scroll to position [336, 0]
